Goal: Register for event/course

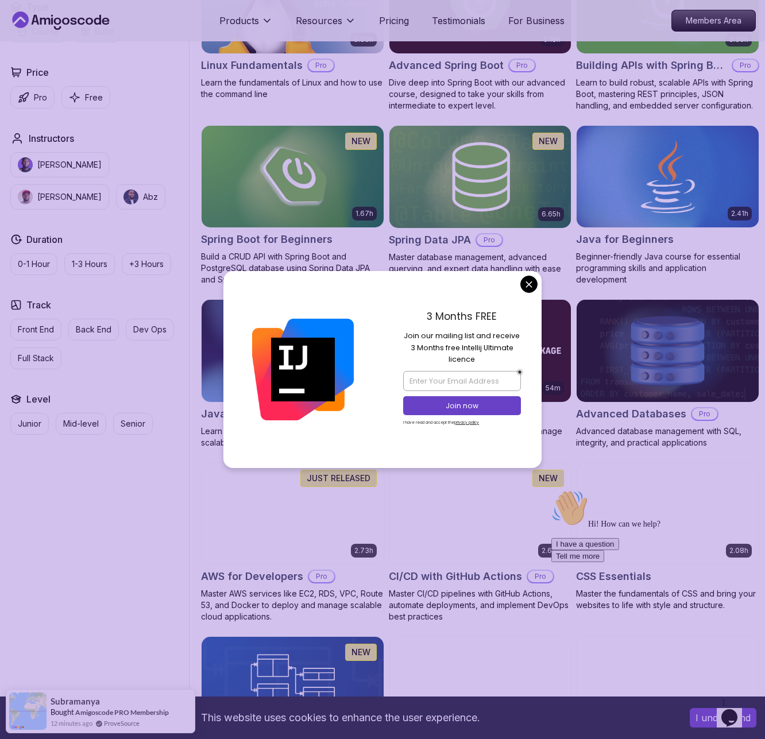
scroll to position [427, 0]
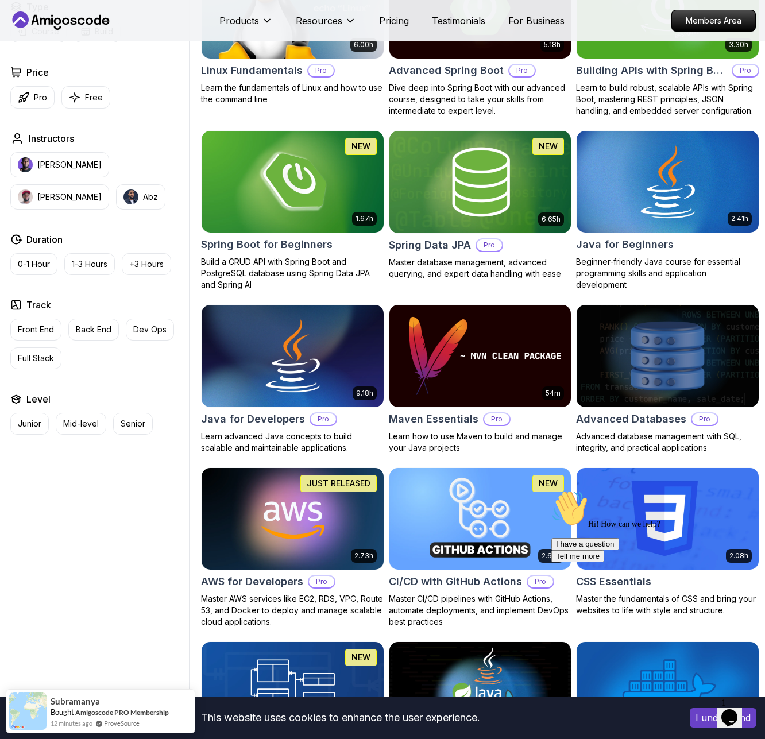
click at [83, 423] on p "Mid-level" at bounding box center [81, 423] width 36 height 11
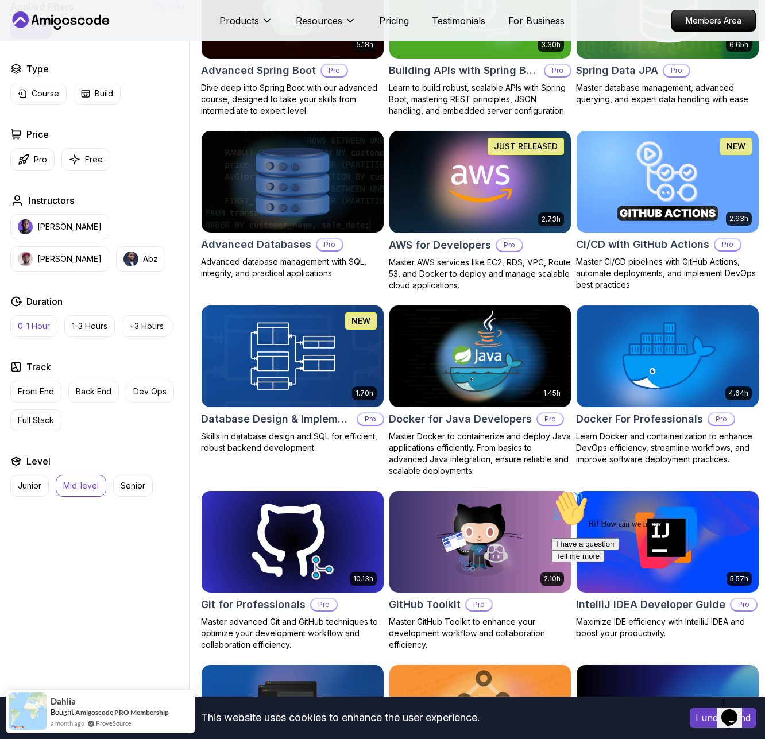
click at [41, 326] on p "0-1 Hour" at bounding box center [34, 326] width 32 height 11
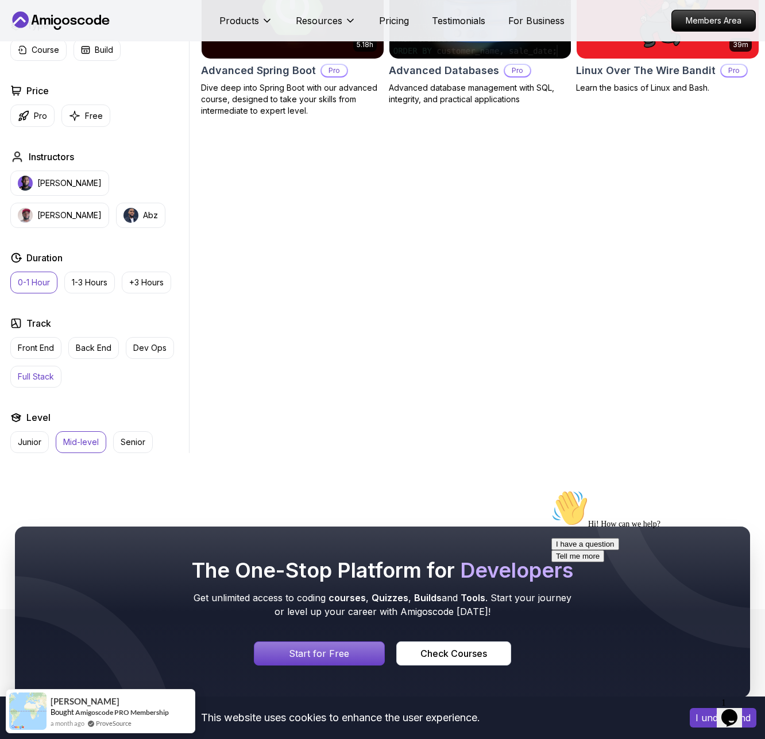
click at [44, 377] on p "Full Stack" at bounding box center [36, 376] width 36 height 11
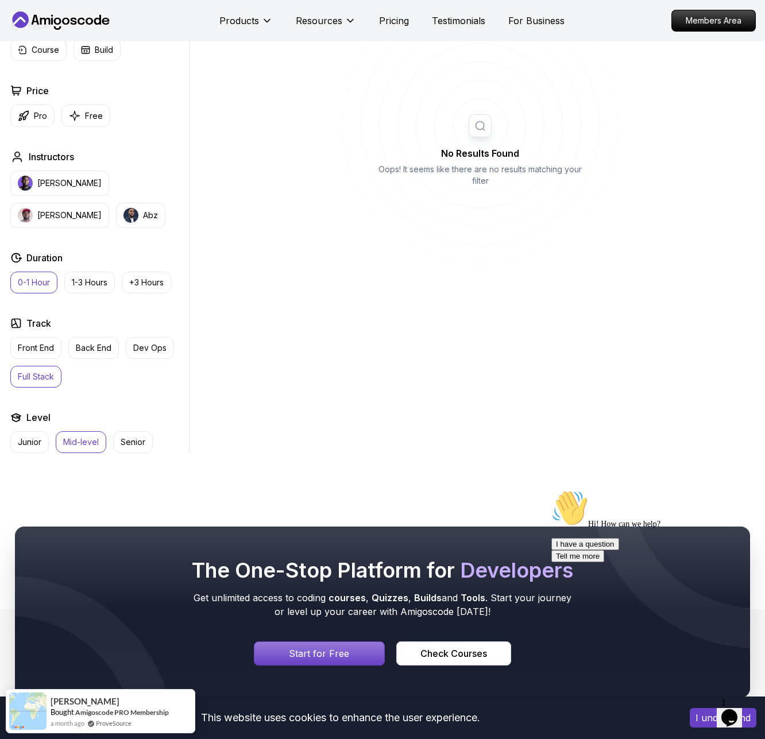
click at [330, 654] on p "Start for Free" at bounding box center [319, 654] width 60 height 14
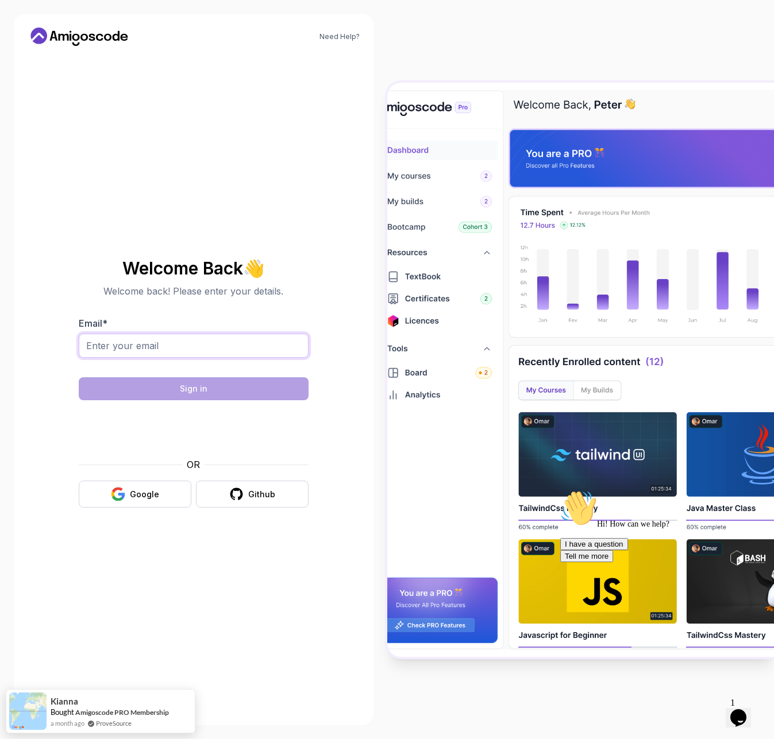
click at [184, 344] on input "Email *" at bounding box center [194, 346] width 230 height 24
type input "[EMAIL_ADDRESS][DOMAIN_NAME]"
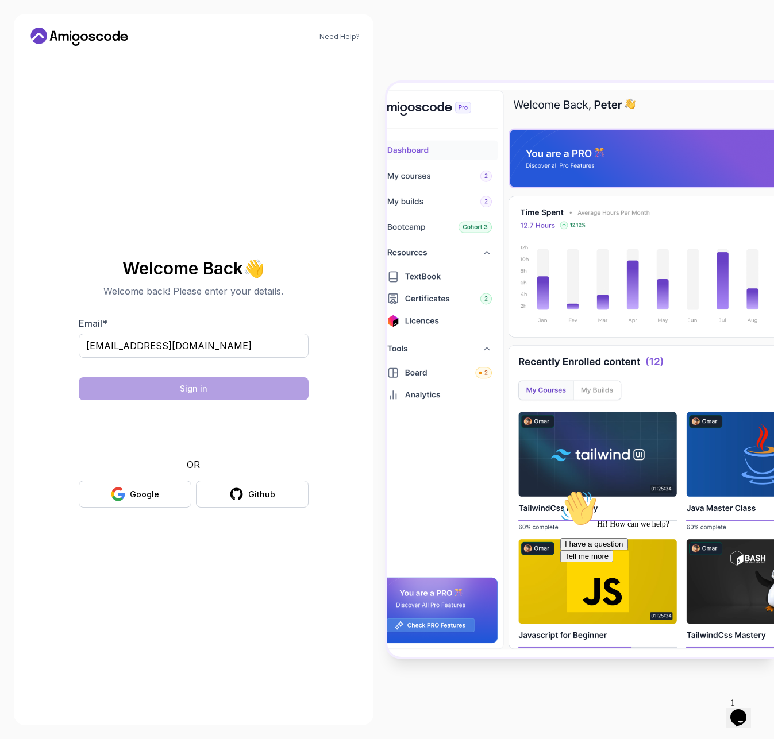
click at [410, 322] on img at bounding box center [580, 370] width 387 height 574
click at [410, 171] on img at bounding box center [580, 370] width 387 height 574
click at [402, 150] on img at bounding box center [580, 370] width 387 height 574
click at [560, 490] on icon "Chat attention grabber" at bounding box center [560, 490] width 0 height 0
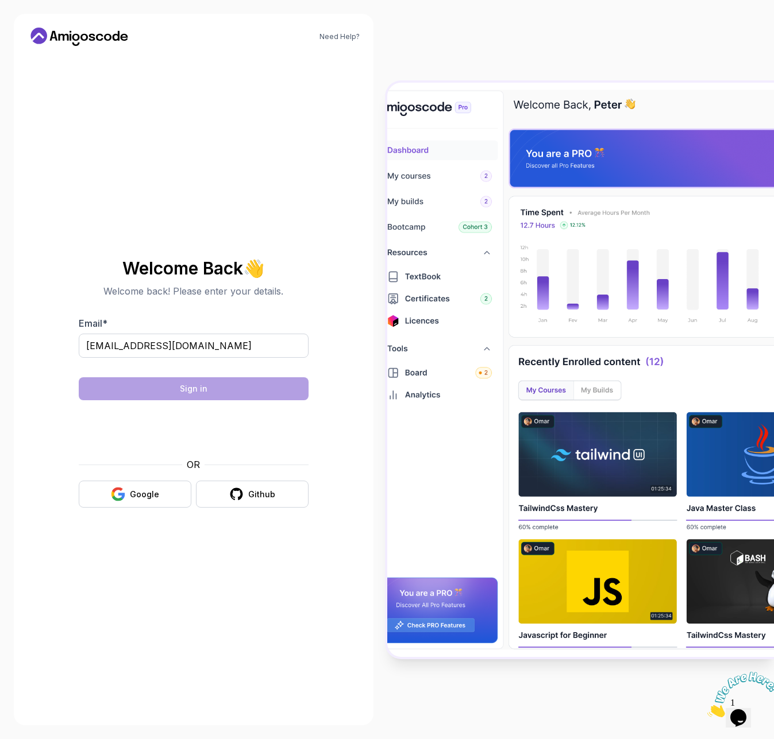
click at [404, 180] on img at bounding box center [580, 370] width 387 height 574
click at [419, 324] on img at bounding box center [580, 370] width 387 height 574
click at [580, 57] on div at bounding box center [580, 369] width 387 height 739
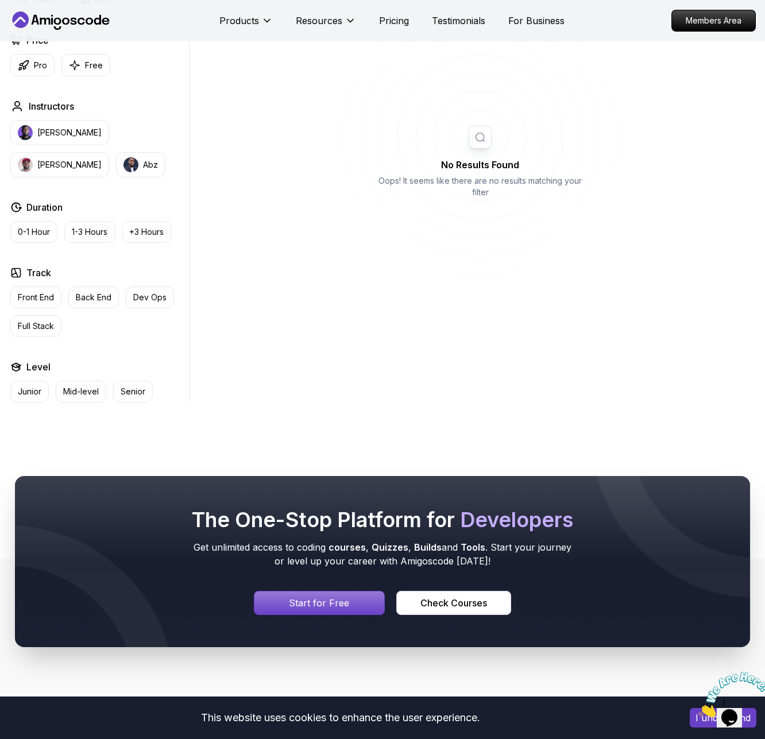
scroll to position [427, 0]
